Goal: Task Accomplishment & Management: Manage account settings

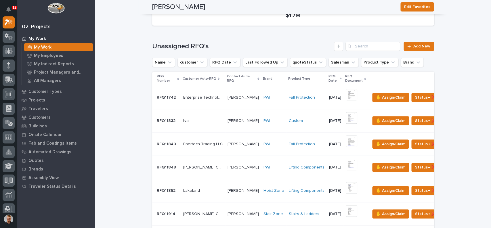
scroll to position [128, 0]
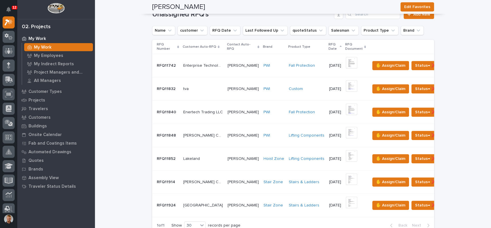
click at [329, 204] on p "[DATE]" at bounding box center [335, 205] width 12 height 5
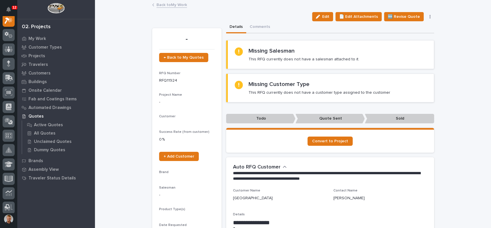
scroll to position [14, 0]
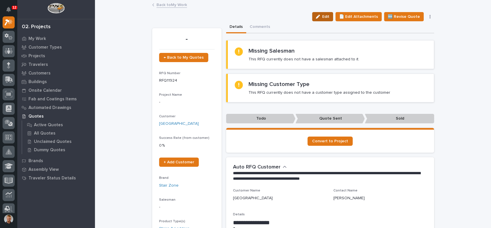
click at [327, 18] on span "Edit" at bounding box center [325, 16] width 7 height 5
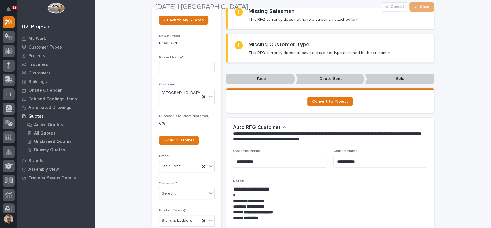
scroll to position [64, 0]
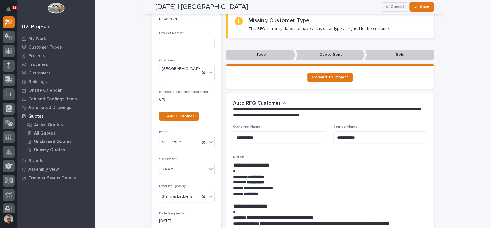
click at [386, 8] on icon "button" at bounding box center [387, 7] width 3 height 4
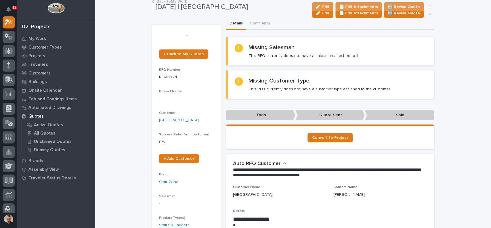
scroll to position [0, 0]
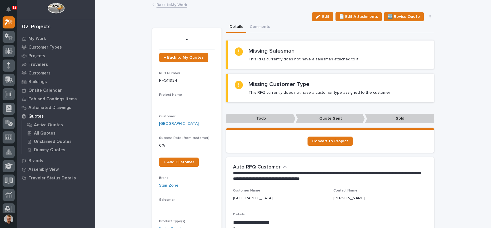
click at [180, 6] on link "Back to My Work" at bounding box center [172, 4] width 31 height 7
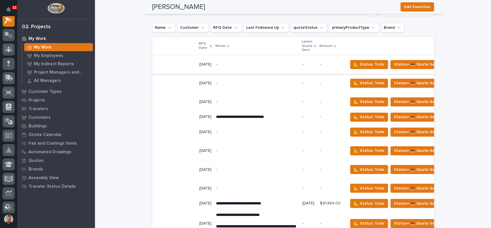
scroll to position [0, 86]
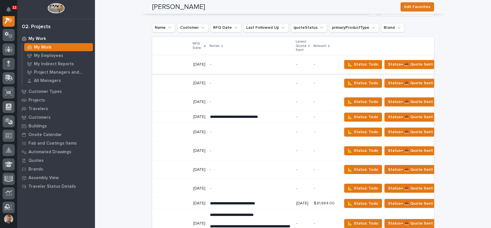
click at [443, 66] on icon "button" at bounding box center [443, 64] width 1 height 4
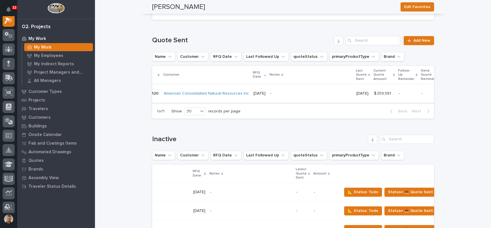
scroll to position [0, 137]
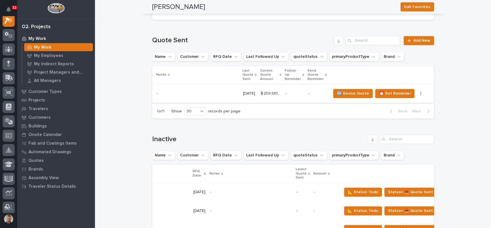
click at [421, 96] on icon "button" at bounding box center [421, 94] width 1 height 4
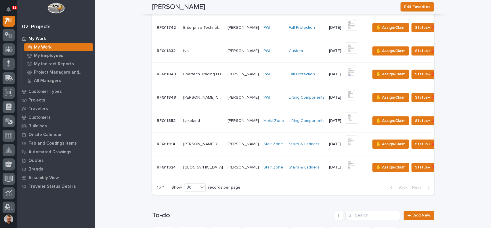
scroll to position [0, 0]
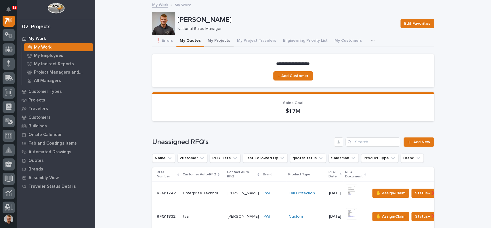
click at [212, 43] on button "My Projects" at bounding box center [218, 41] width 29 height 12
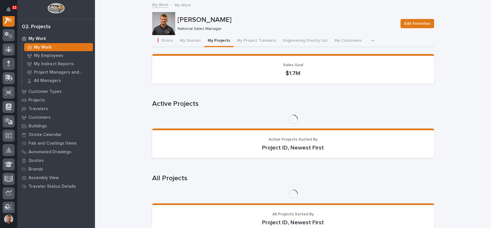
scroll to position [14, 0]
click at [179, 43] on button "My Quotes" at bounding box center [190, 41] width 28 height 12
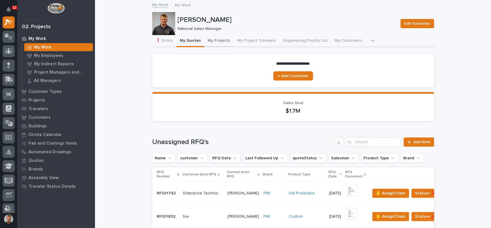
click at [206, 43] on button "My Projects" at bounding box center [218, 41] width 29 height 12
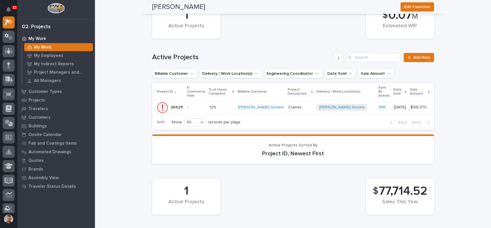
scroll to position [128, 0]
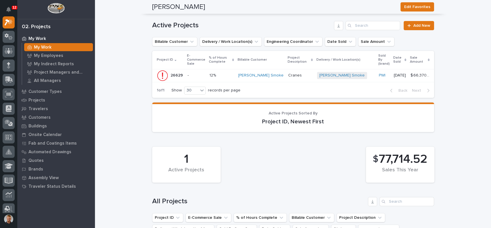
click at [224, 77] on p at bounding box center [222, 75] width 24 height 5
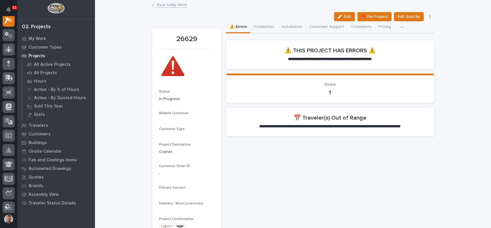
scroll to position [14, 0]
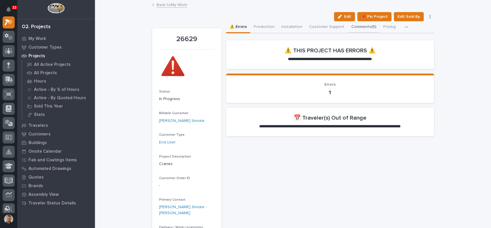
click at [353, 27] on button "Comments (5)" at bounding box center [364, 27] width 32 height 12
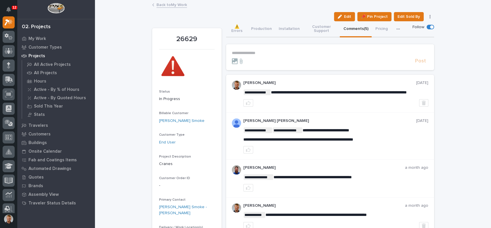
click at [400, 32] on button "button" at bounding box center [399, 29] width 12 height 16
click at [397, 31] on div "button" at bounding box center [400, 29] width 6 height 4
click at [185, 6] on div "Back to My Work" at bounding box center [293, 5] width 288 height 8
click at [178, 5] on link "Back to My Work" at bounding box center [172, 4] width 31 height 7
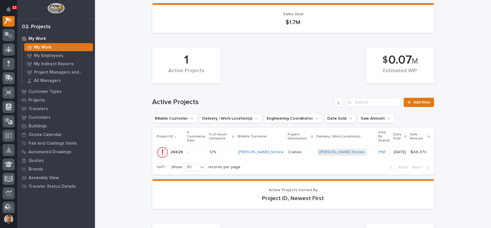
scroll to position [96, 0]
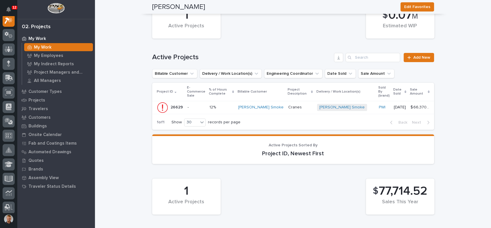
click at [199, 108] on p "-" at bounding box center [196, 107] width 17 height 5
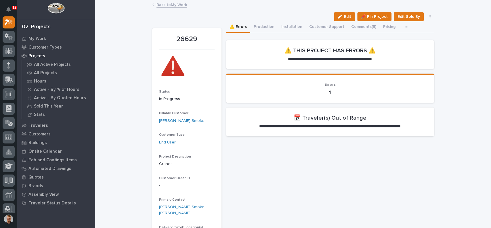
click at [172, 6] on link "Back to My Work" at bounding box center [172, 4] width 31 height 7
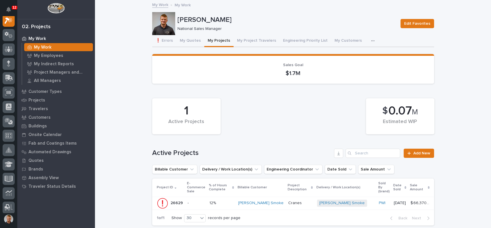
scroll to position [128, 0]
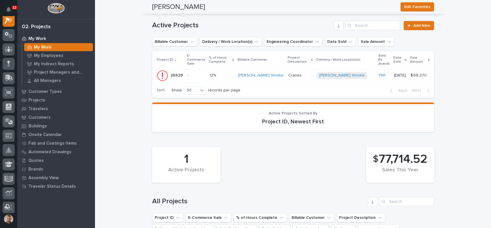
click at [198, 75] on p "-" at bounding box center [196, 75] width 17 height 5
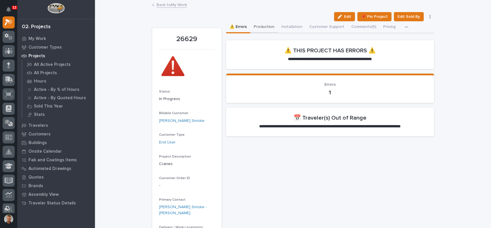
click at [269, 27] on button "Production" at bounding box center [264, 27] width 28 height 12
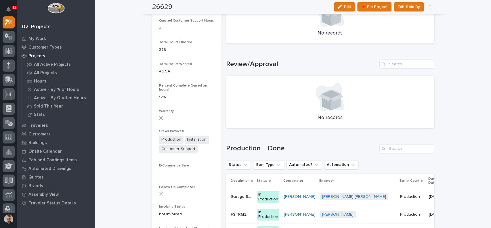
scroll to position [543, 0]
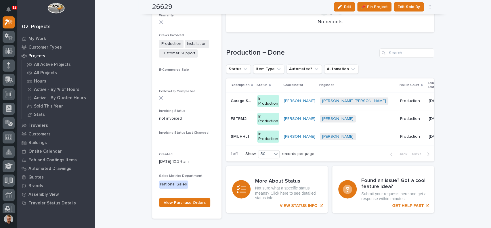
click at [351, 100] on td "Ben Lee Miller + 0" at bounding box center [358, 101] width 80 height 18
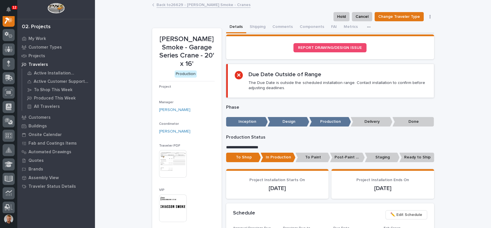
scroll to position [14, 0]
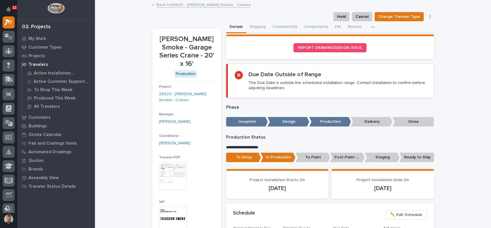
click at [371, 28] on icon "button" at bounding box center [372, 27] width 3 height 4
click at [257, 28] on button "Shipping" at bounding box center [257, 27] width 23 height 12
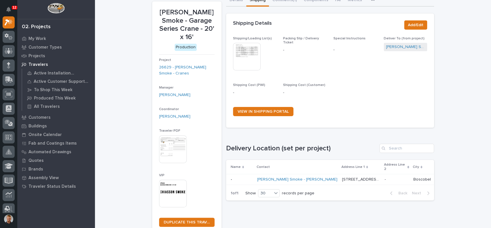
scroll to position [96, 0]
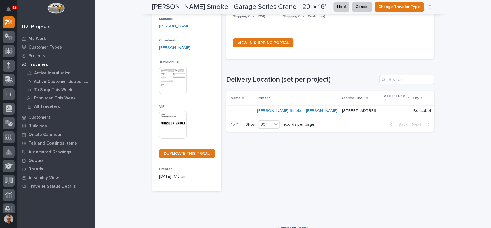
click at [242, 112] on p at bounding box center [242, 111] width 22 height 5
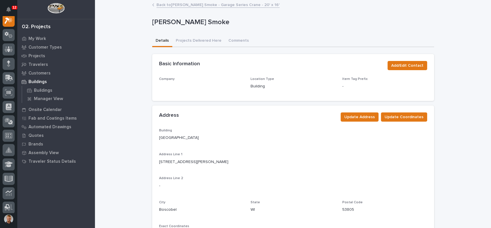
scroll to position [14, 0]
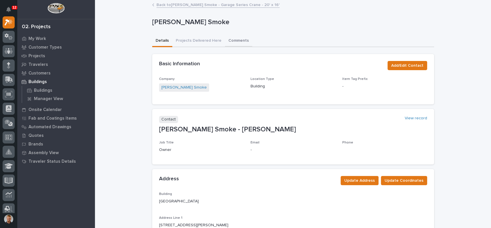
click at [225, 40] on button "Comments" at bounding box center [238, 41] width 27 height 12
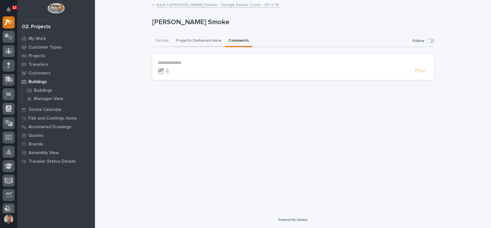
click at [199, 42] on button "Projects Delivered Here" at bounding box center [198, 41] width 53 height 12
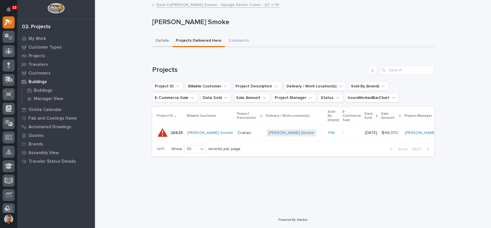
click at [164, 41] on button "Details" at bounding box center [162, 41] width 20 height 12
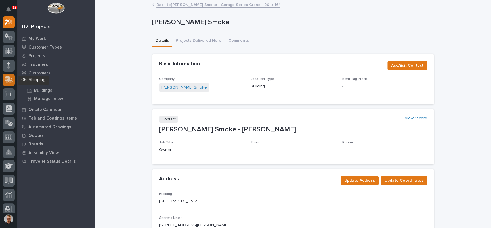
click at [11, 79] on icon at bounding box center [9, 80] width 8 height 7
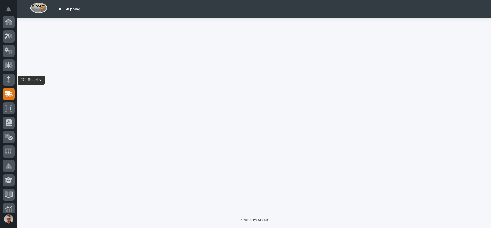
scroll to position [72, 0]
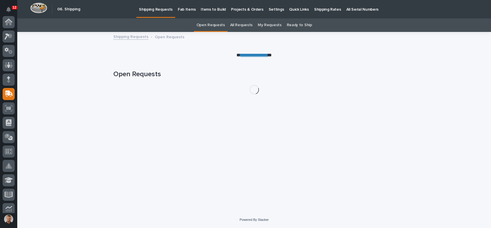
scroll to position [72, 0]
